Goal: Transaction & Acquisition: Obtain resource

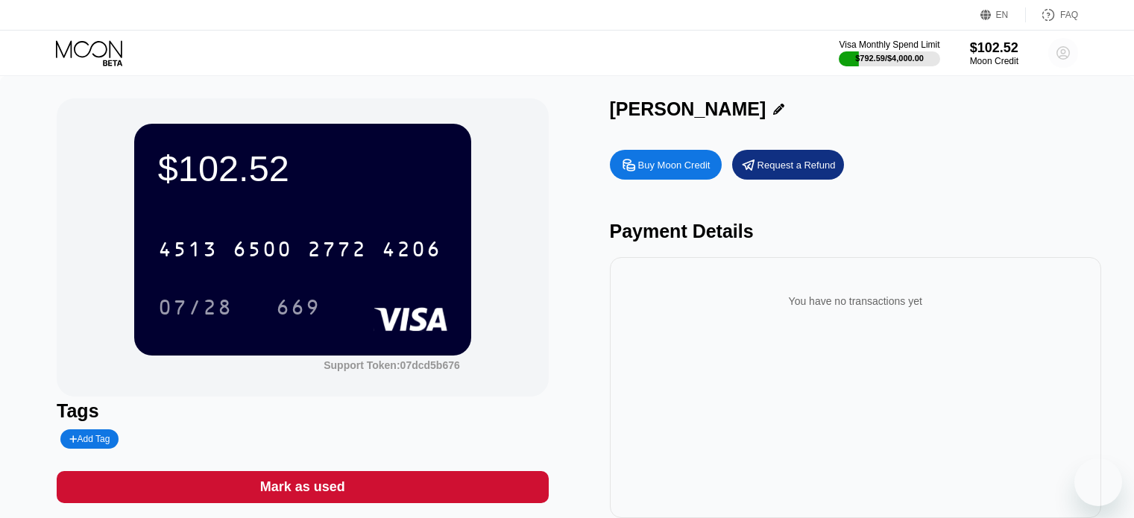
click at [1064, 62] on circle at bounding box center [1063, 53] width 30 height 30
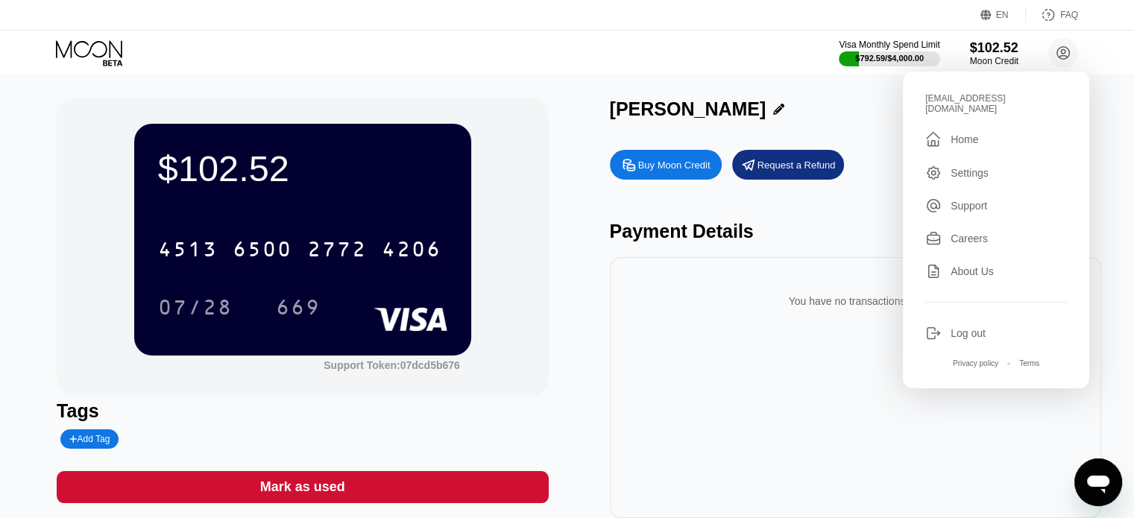
click at [689, 28] on div "EN Language Select an item Save FAQ" at bounding box center [567, 15] width 1134 height 31
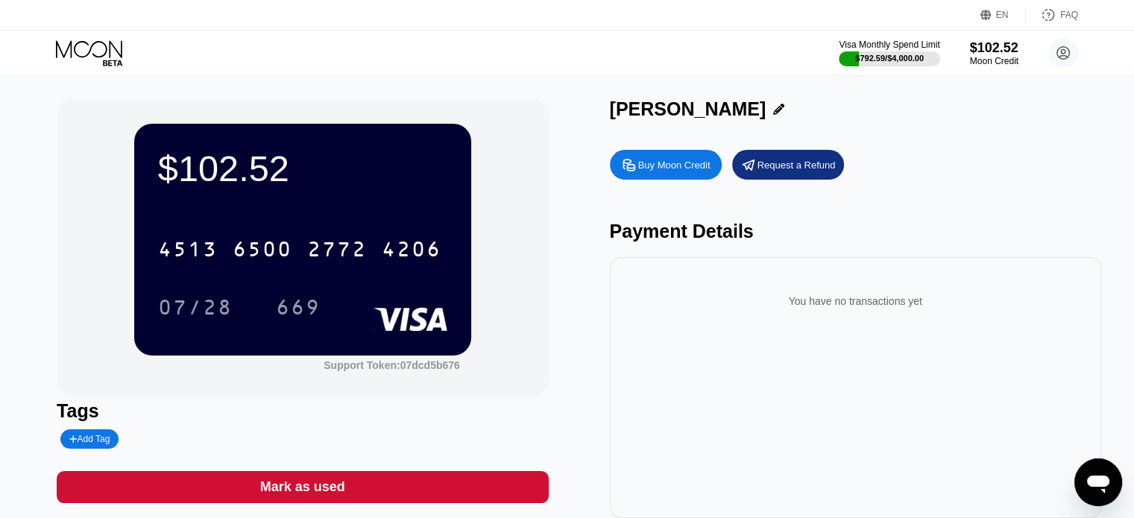
click at [110, 56] on icon at bounding box center [89, 48] width 66 height 17
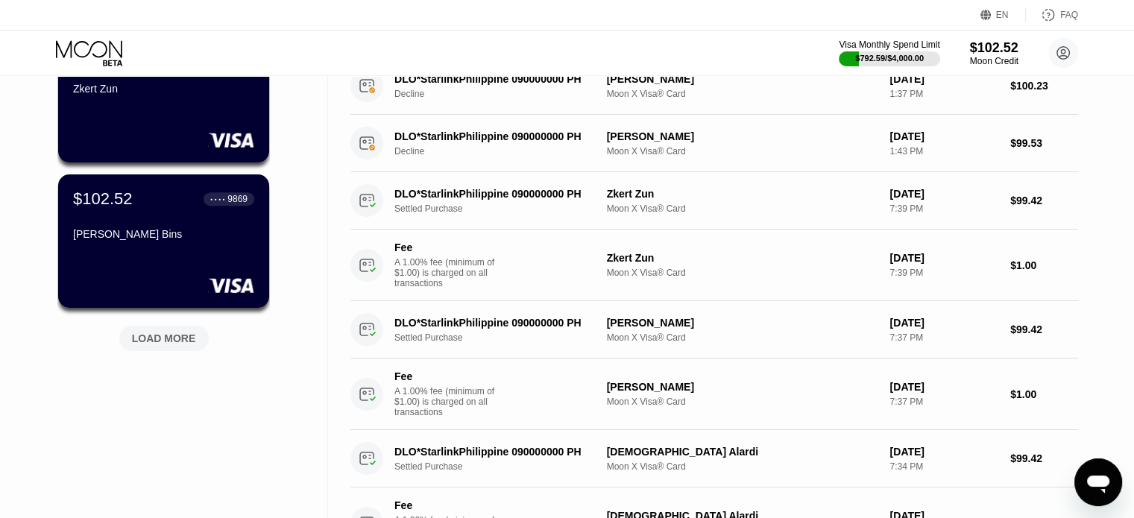
scroll to position [596, 0]
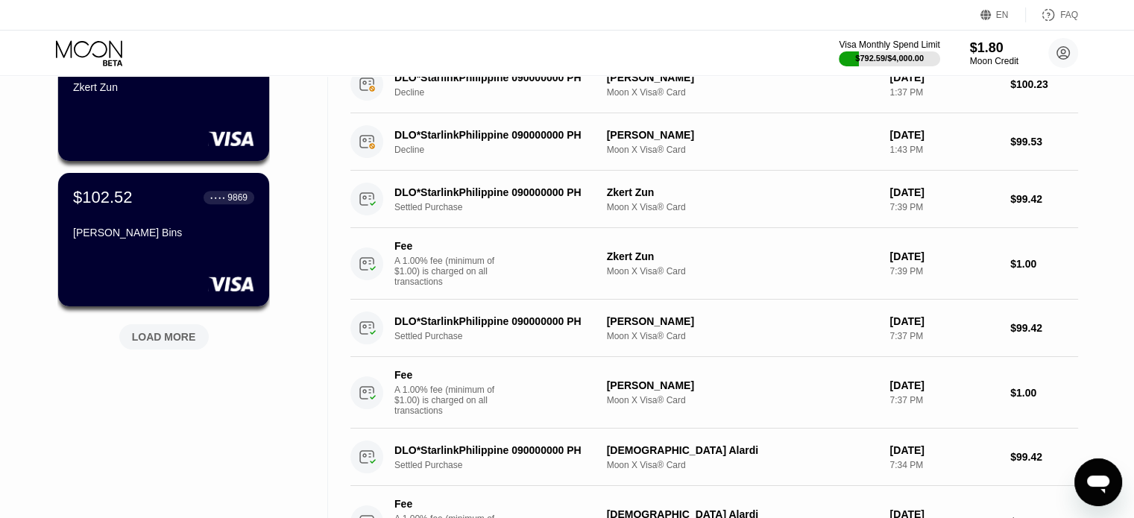
click at [173, 341] on div "LOAD MORE" at bounding box center [164, 336] width 64 height 13
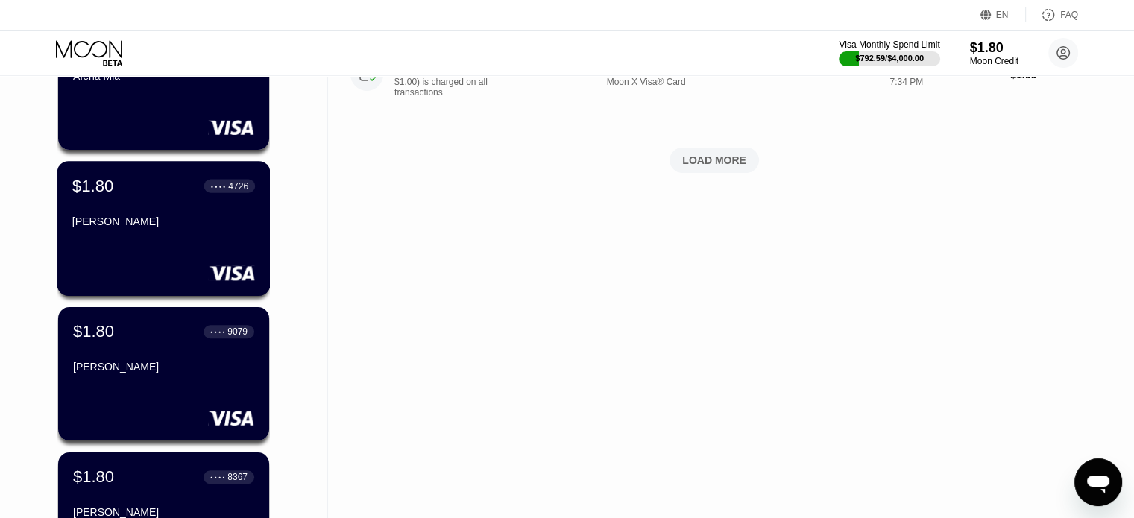
scroll to position [1118, 0]
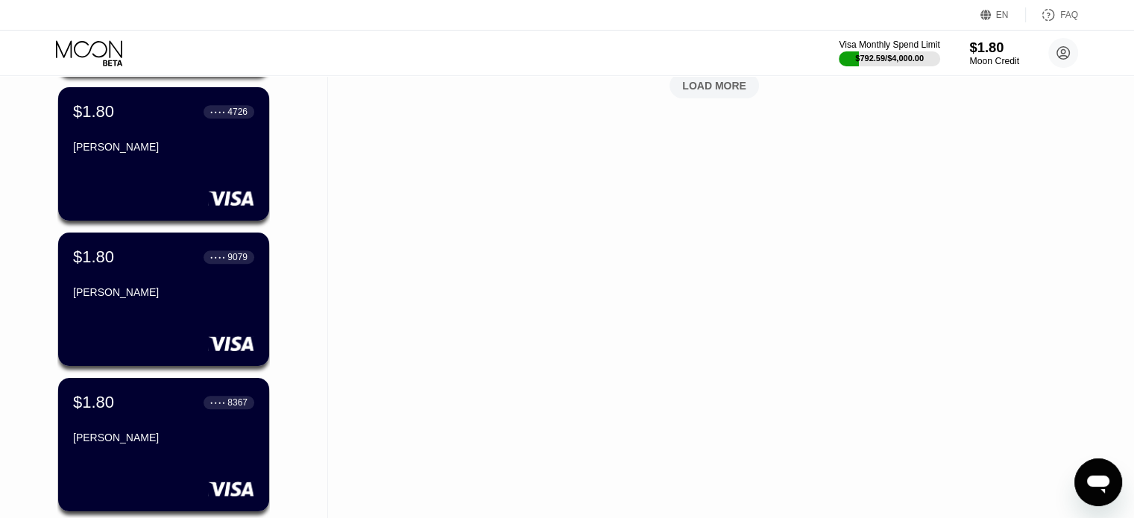
click at [998, 56] on div "Moon Credit" at bounding box center [994, 61] width 50 height 10
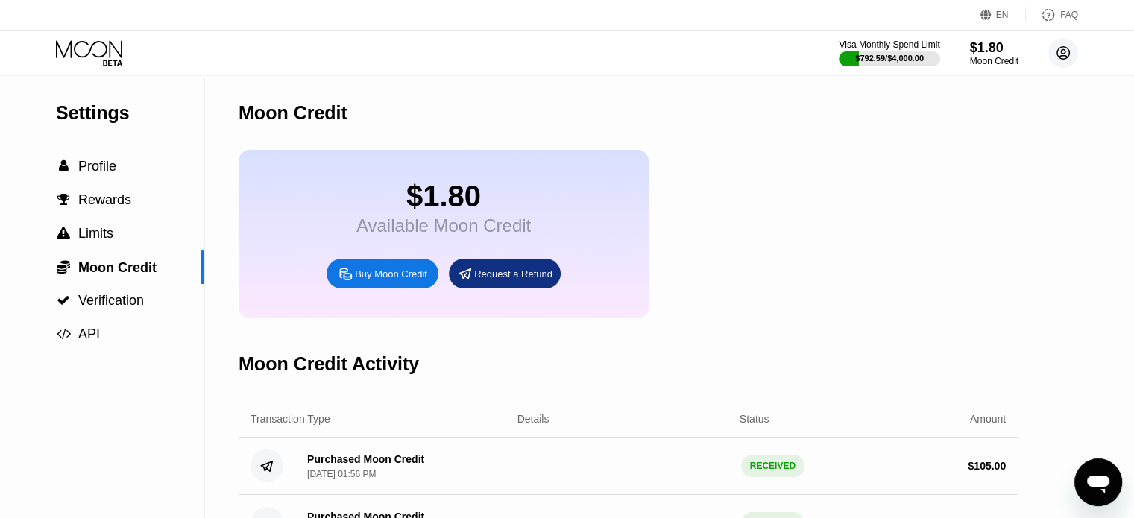
click at [1062, 49] on icon at bounding box center [1063, 53] width 8 height 8
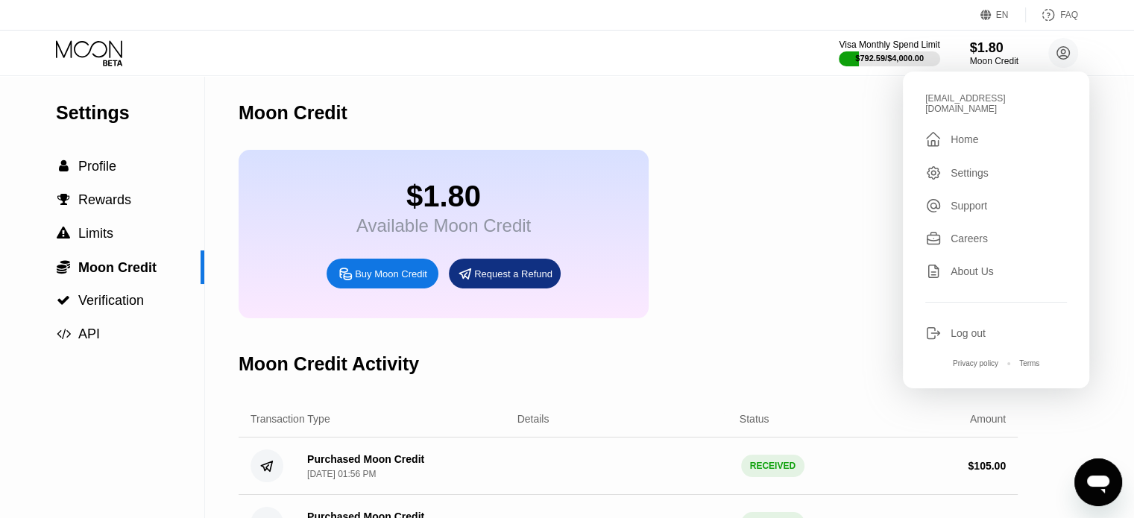
click at [710, 50] on div "Visa Monthly Spend Limit $792.59 / $4,000.00 $1.80 Moon Credit zho@erkarmoe.org…" at bounding box center [567, 53] width 1134 height 45
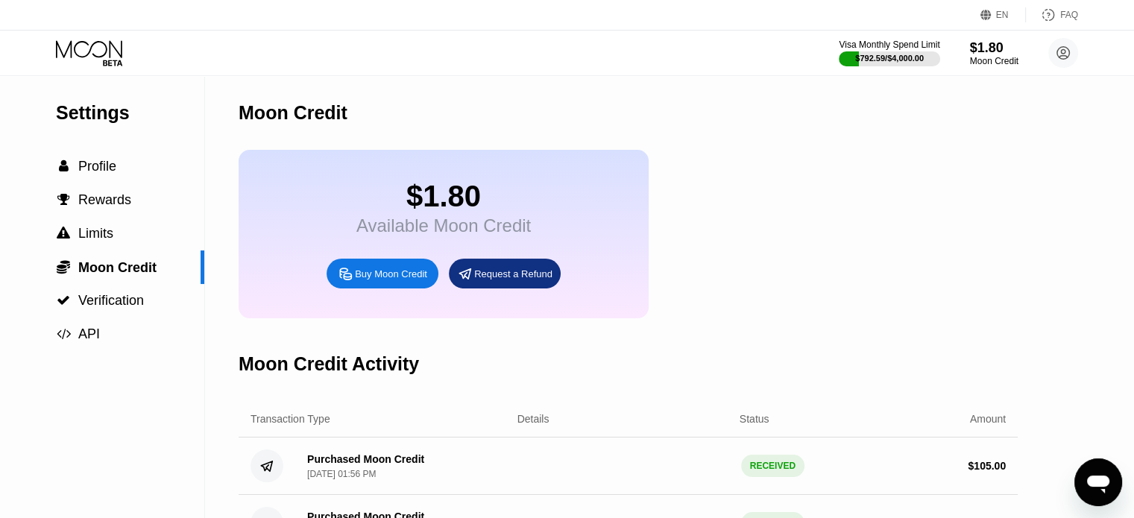
click at [395, 280] on div "Buy Moon Credit" at bounding box center [391, 274] width 72 height 13
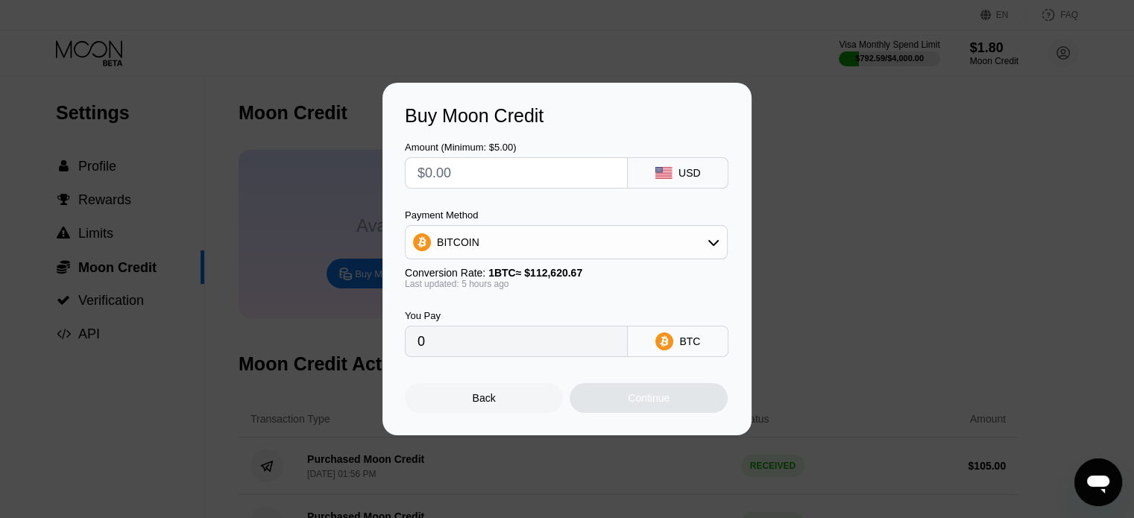
click at [553, 251] on div "BITCOIN" at bounding box center [566, 242] width 321 height 30
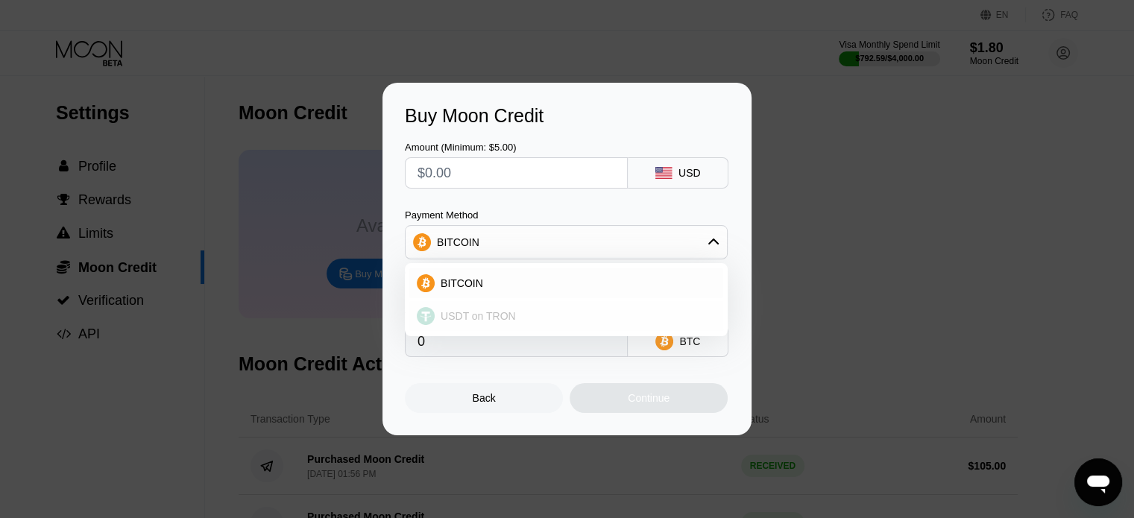
click at [471, 313] on span "USDT on TRON" at bounding box center [478, 316] width 75 height 12
type input "0.00"
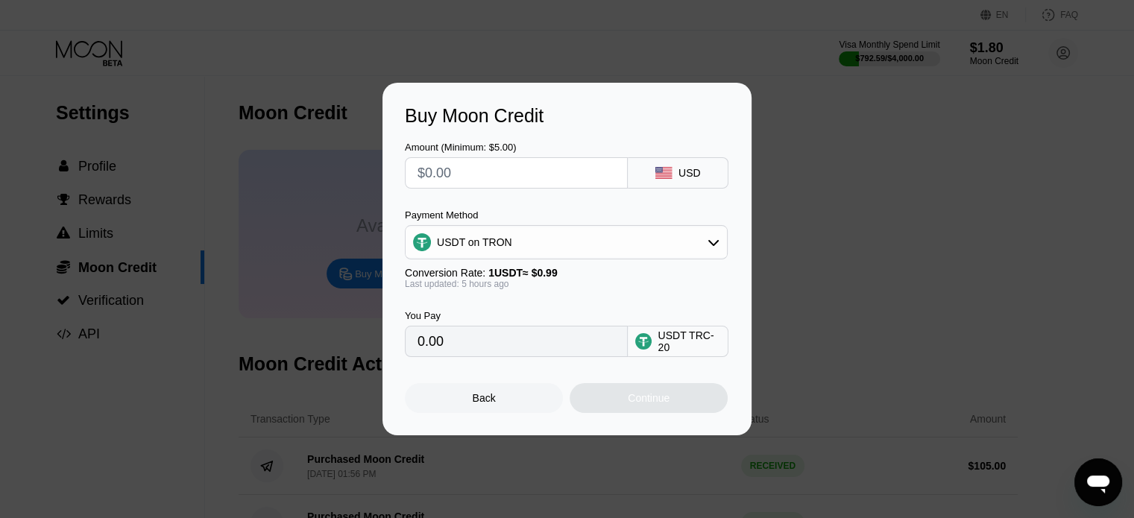
click at [485, 181] on input "text" at bounding box center [517, 173] width 198 height 30
type input "$1"
type input "1.01"
type input "$10"
type input "10.10"
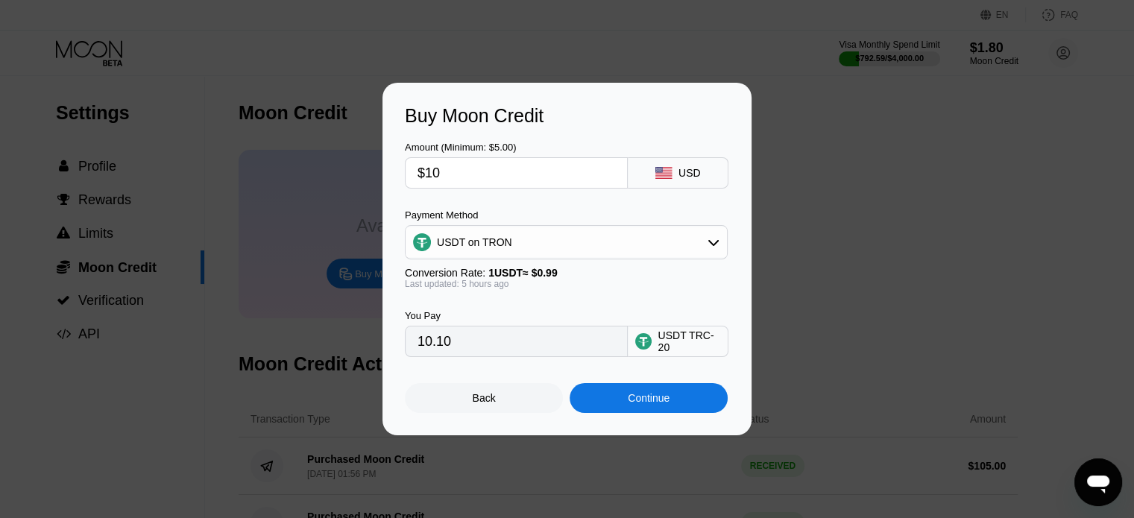
type input "$100"
type input "101.01"
type input "$100"
click at [646, 404] on div "Continue" at bounding box center [649, 398] width 42 height 12
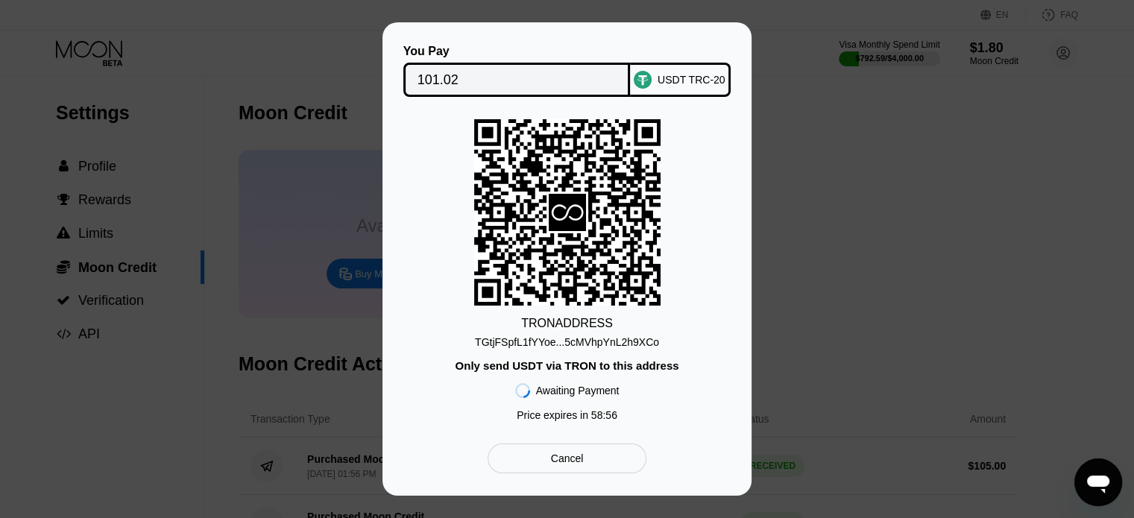
click at [608, 345] on div "TGtjFSpfL1fYYoe...5cMVhpYnL2h9XCo" at bounding box center [567, 342] width 184 height 12
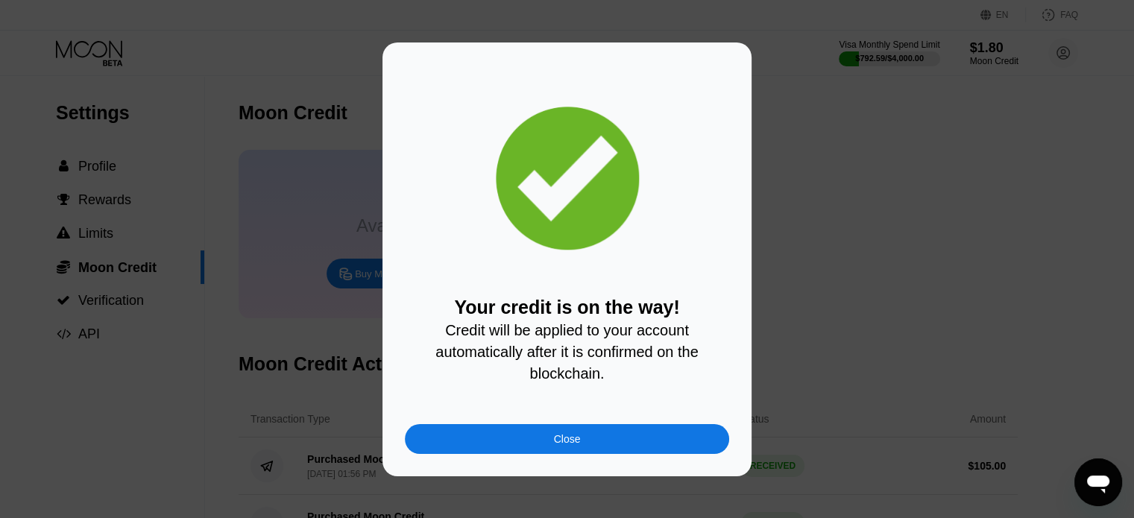
click at [516, 454] on div "Close" at bounding box center [567, 439] width 324 height 30
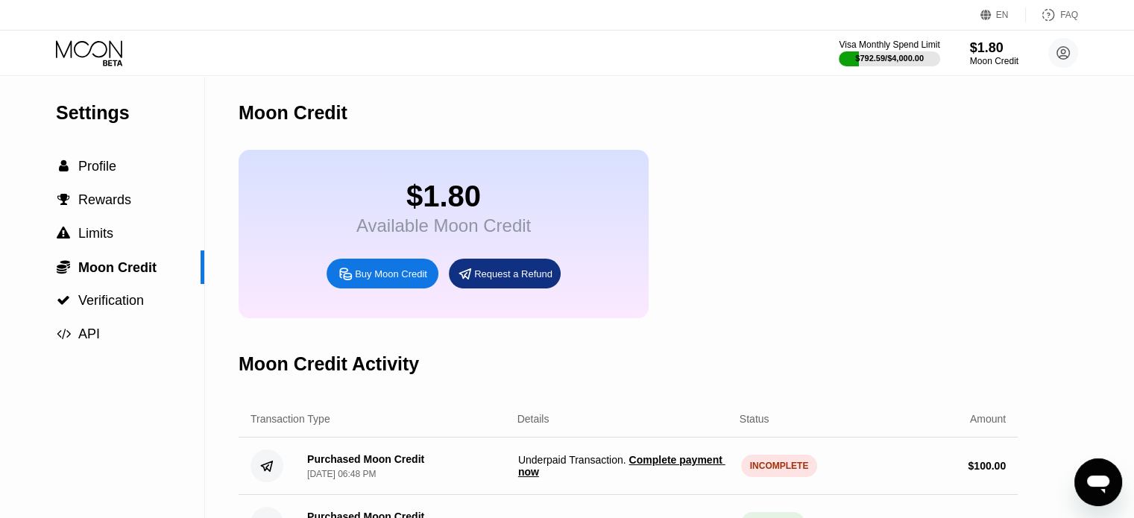
click at [69, 40] on icon at bounding box center [90, 53] width 69 height 26
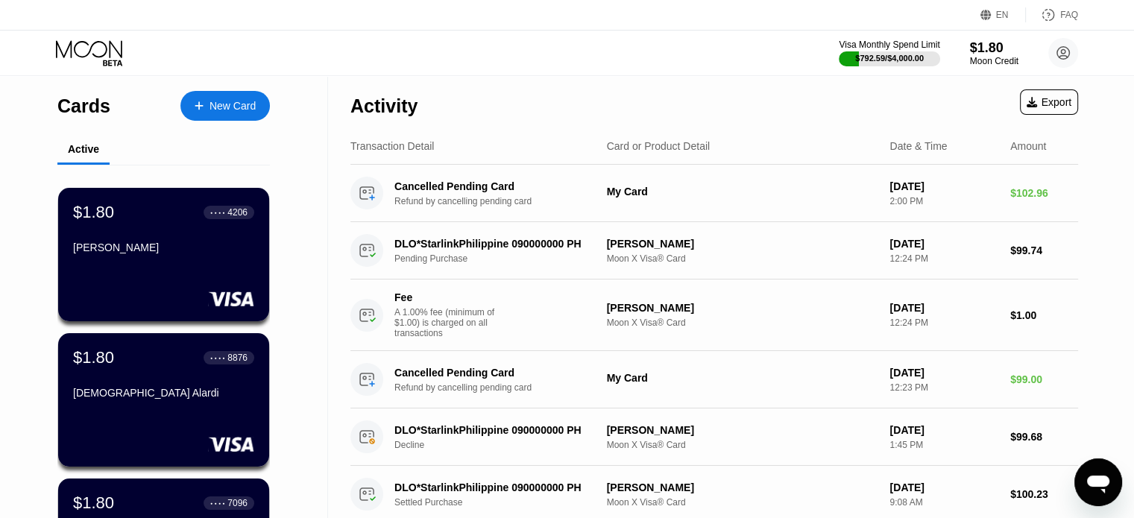
click at [87, 49] on icon at bounding box center [90, 53] width 69 height 26
click at [983, 53] on div "$1.80" at bounding box center [994, 48] width 50 height 16
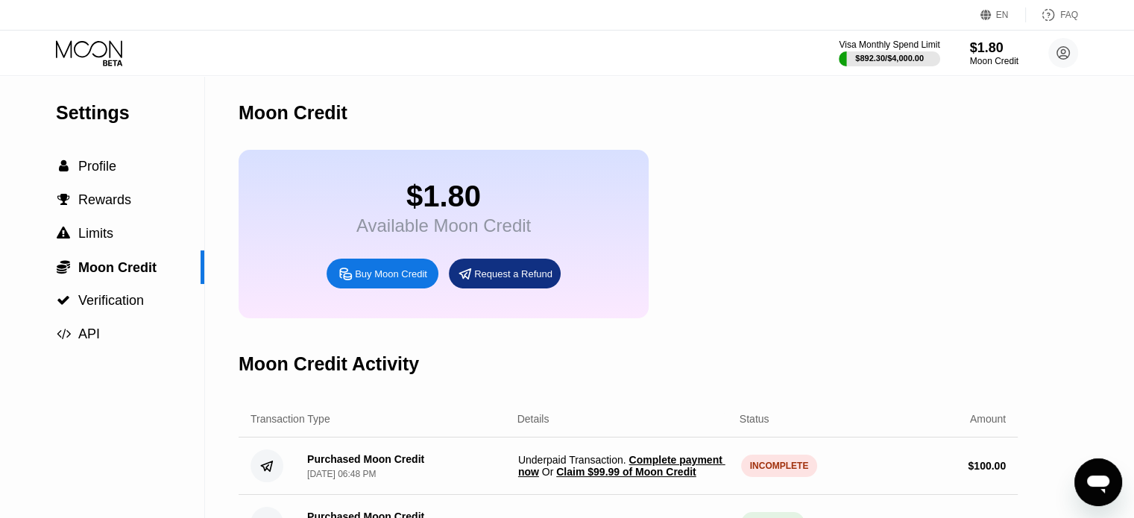
scroll to position [224, 0]
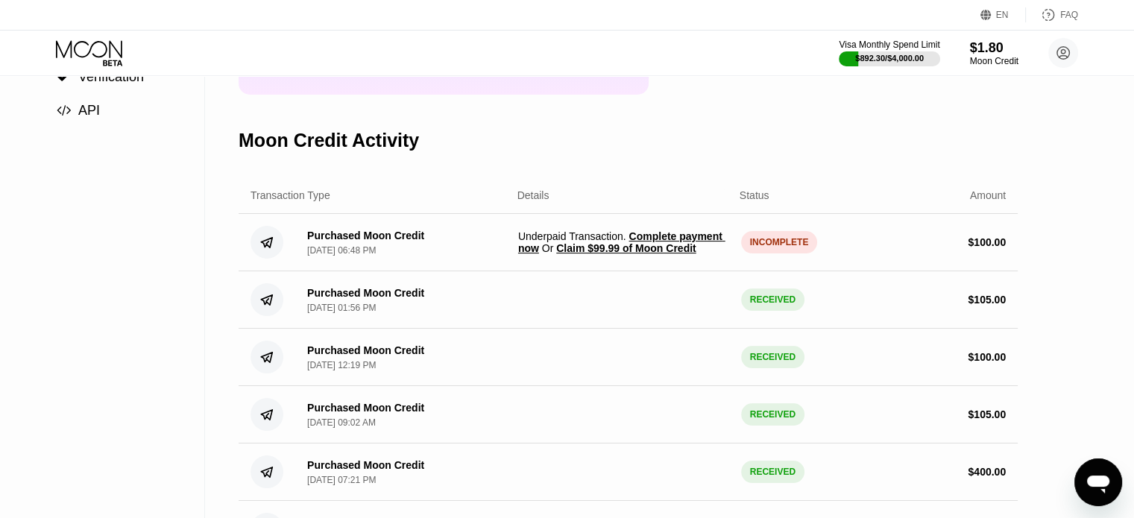
click at [643, 254] on span "Claim $99.99 of Moon Credit" at bounding box center [625, 248] width 139 height 12
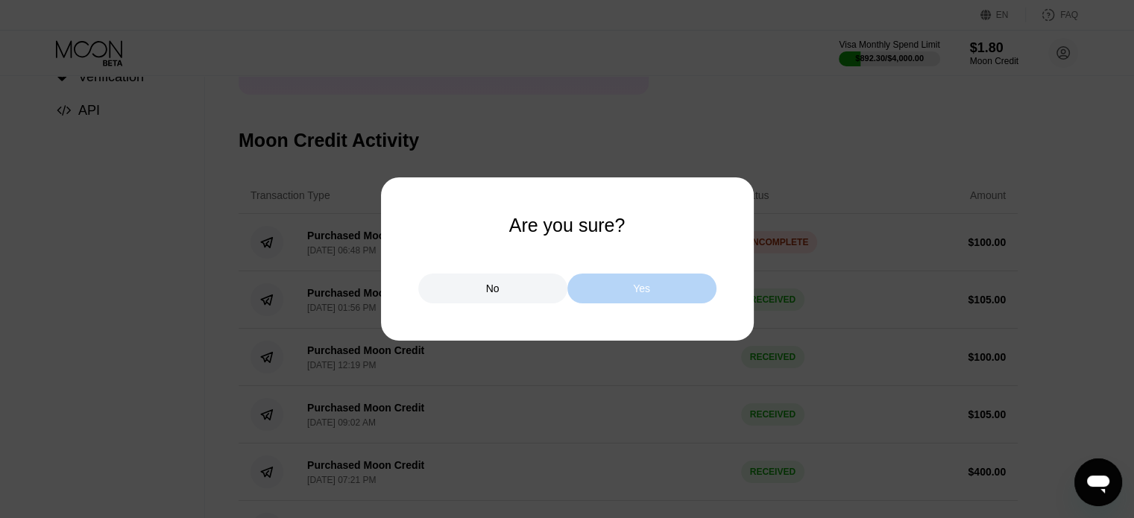
click at [661, 294] on div "Yes" at bounding box center [641, 289] width 149 height 30
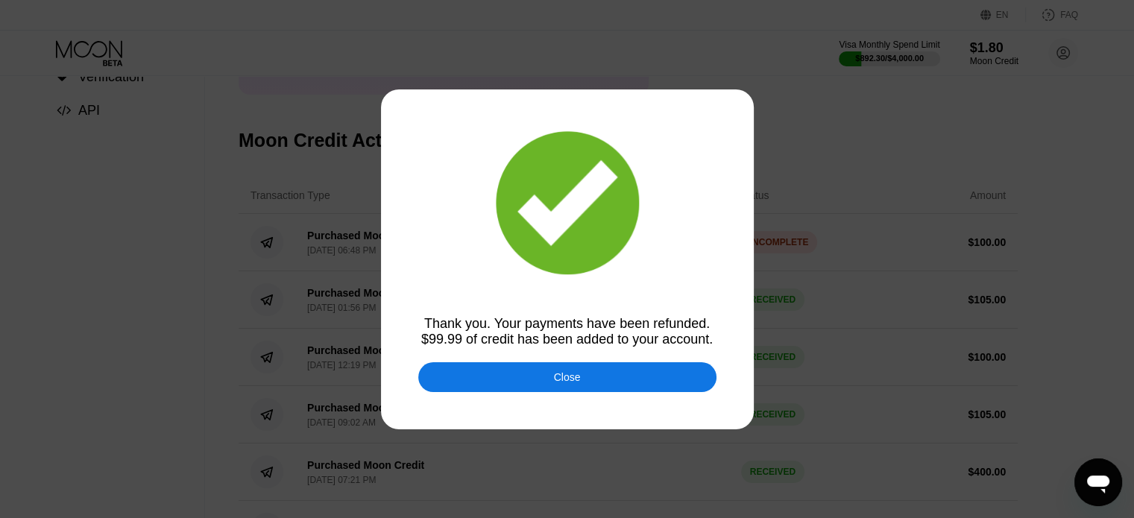
click at [605, 375] on div "Close" at bounding box center [567, 377] width 298 height 30
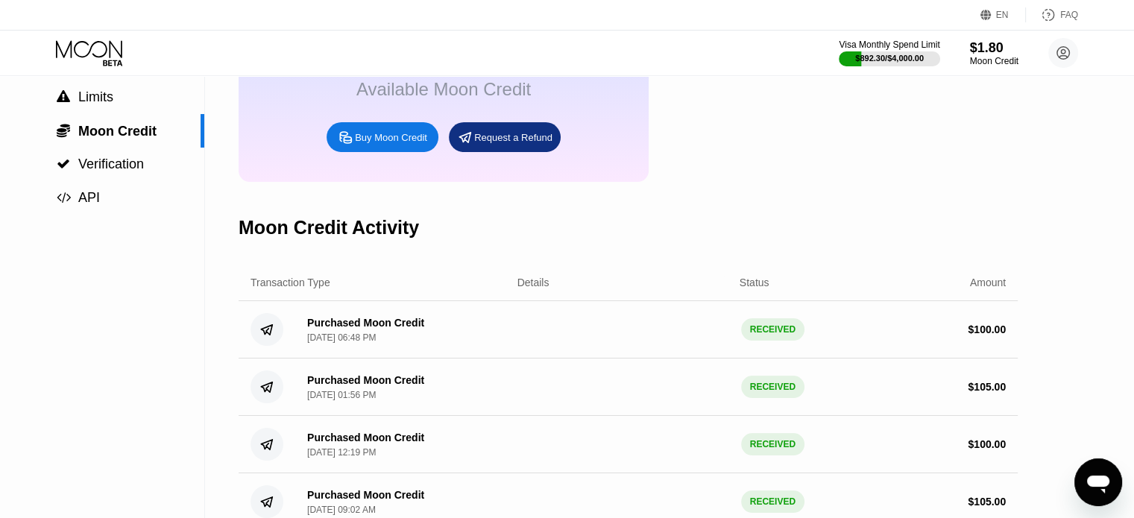
scroll to position [0, 0]
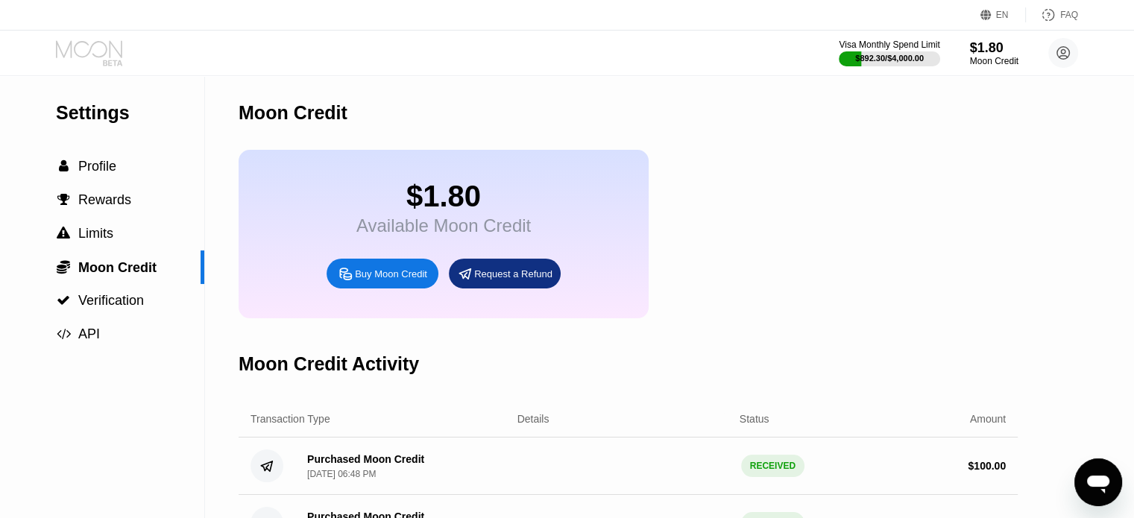
click at [78, 53] on icon at bounding box center [90, 53] width 69 height 26
